Goal: Task Accomplishment & Management: Complete application form

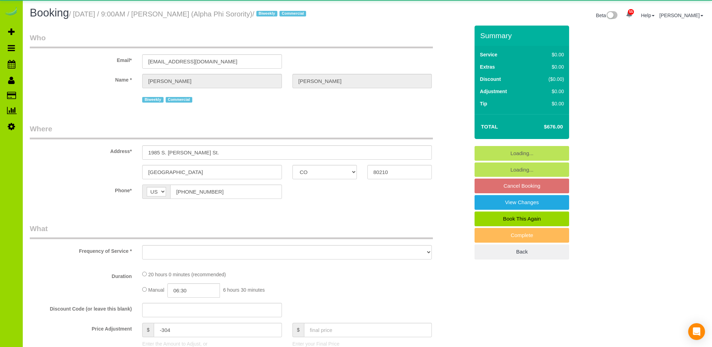
select select "CO"
select select "object:1077"
select select "string:fspay-52cb578f-2636-44b4-bfae-146c0648e53a"
select select "spot1"
select select "number:1"
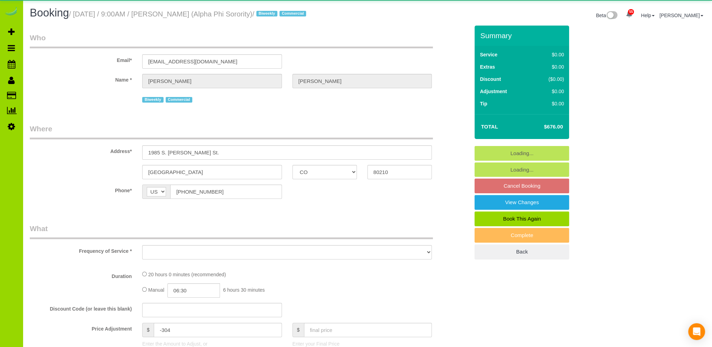
select select "number:21"
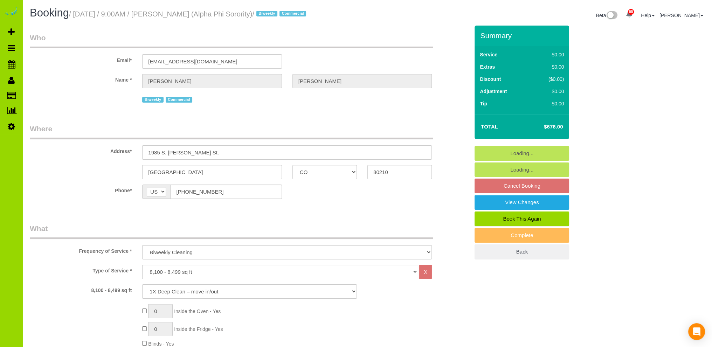
select select "object:1229"
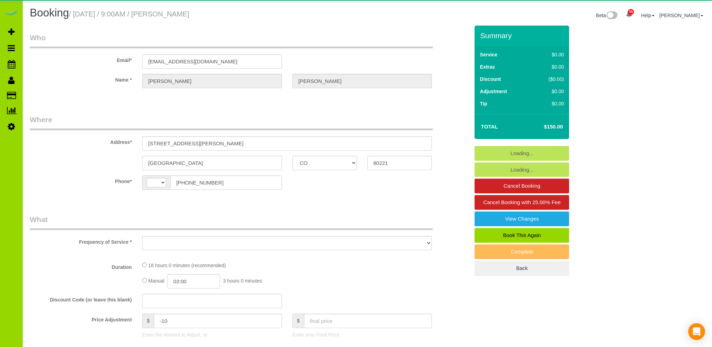
select select "CO"
select select "string:[GEOGRAPHIC_DATA]"
select select "number:4"
select select "number:11"
select select "object:1068"
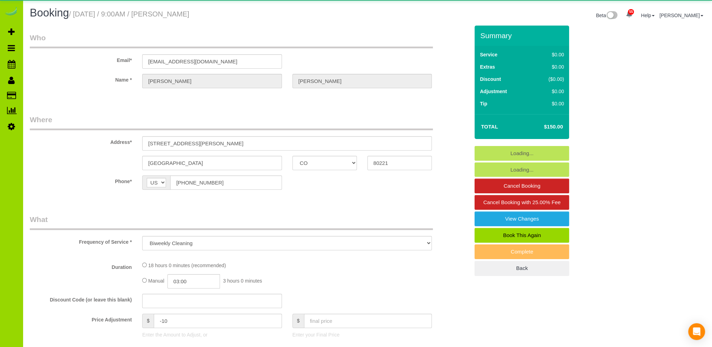
select select "string:fspay-4f766d78-7ab1-44d6-9330-61aacd2dd285"
select select "object:1217"
select select "spot1"
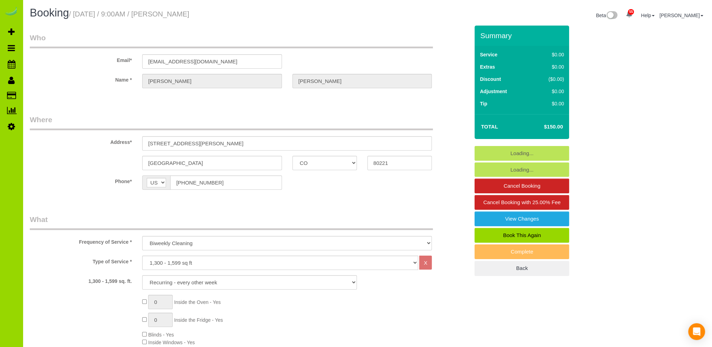
select select "6"
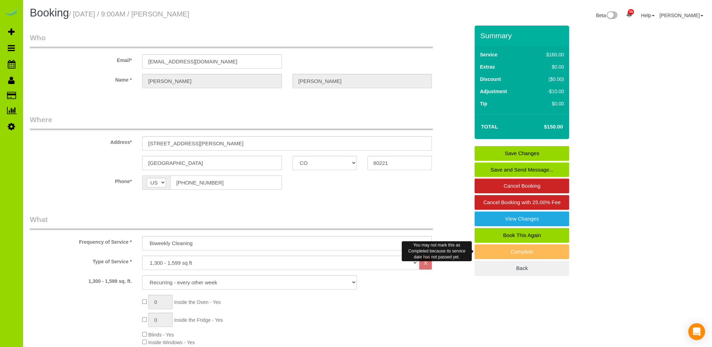
click at [494, 250] on div "Complete" at bounding box center [521, 251] width 95 height 15
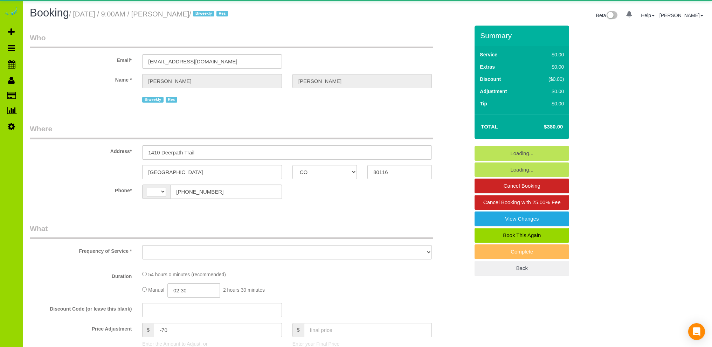
select select "CO"
select select "string:[GEOGRAPHIC_DATA]"
select select "object:1166"
select select "string:fspay-c6b7fb2f-38ba-4e6b-931f-d2ad218957f5"
select select "6"
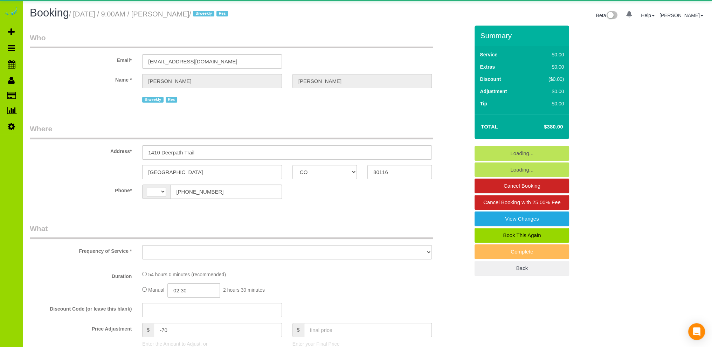
select select "spot1"
select select "number:6"
select select "number:20"
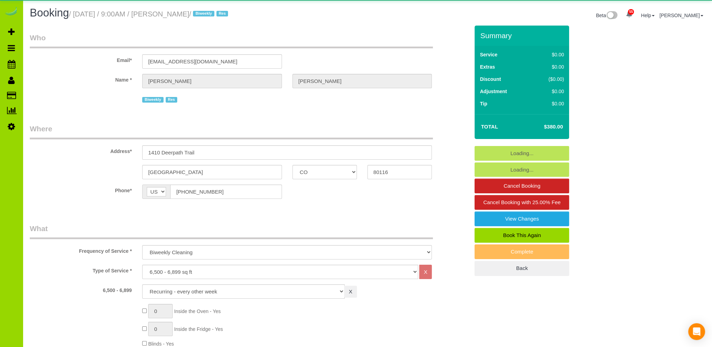
select select "6"
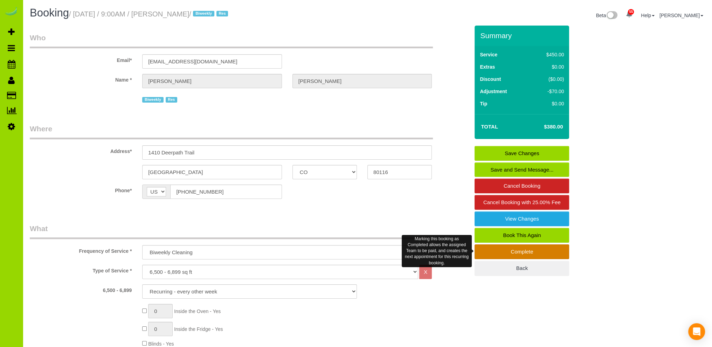
click at [504, 248] on link "Complete" at bounding box center [521, 251] width 95 height 15
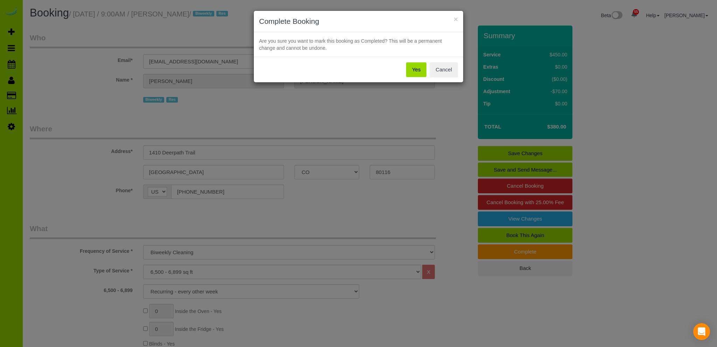
click at [419, 69] on button "Yes" at bounding box center [416, 69] width 20 height 15
